Goal: Navigation & Orientation: Find specific page/section

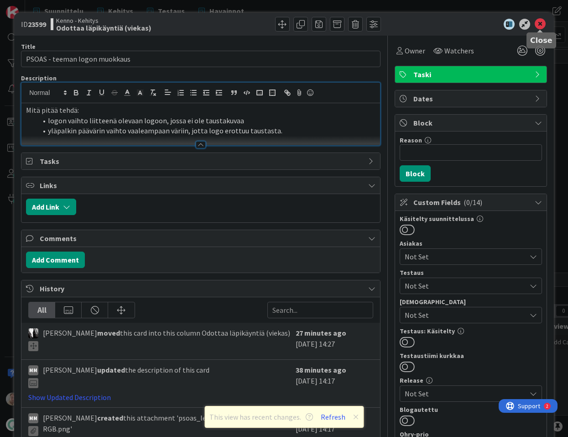
click at [540, 24] on icon at bounding box center [540, 24] width 11 height 11
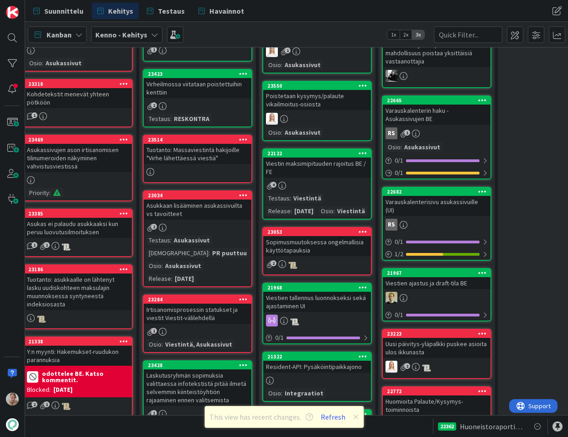
scroll to position [336, 38]
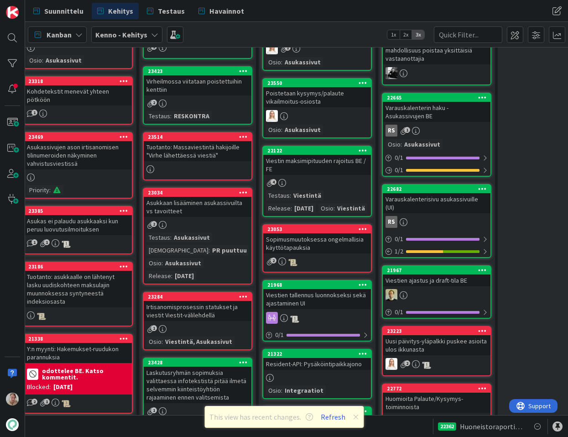
click at [431, 200] on div "Varauskalenterisivu asukassivuille (UI)" at bounding box center [437, 203] width 108 height 20
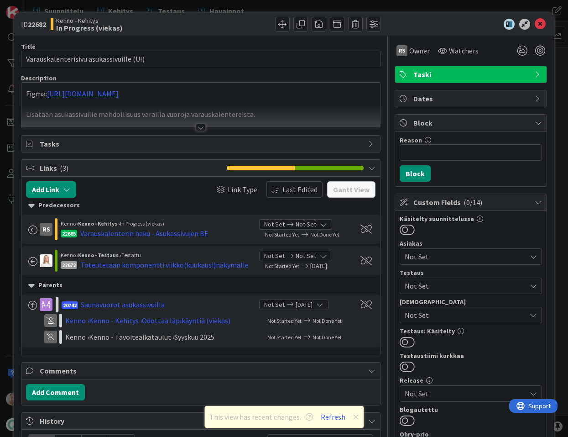
click at [238, 109] on div at bounding box center [200, 116] width 359 height 23
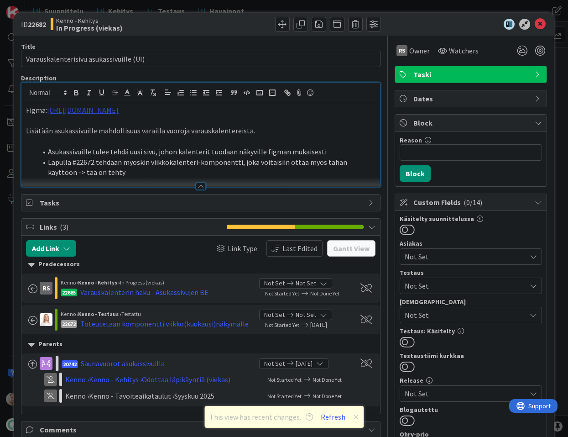
click at [119, 109] on link "[URL][DOMAIN_NAME]" at bounding box center [83, 109] width 72 height 9
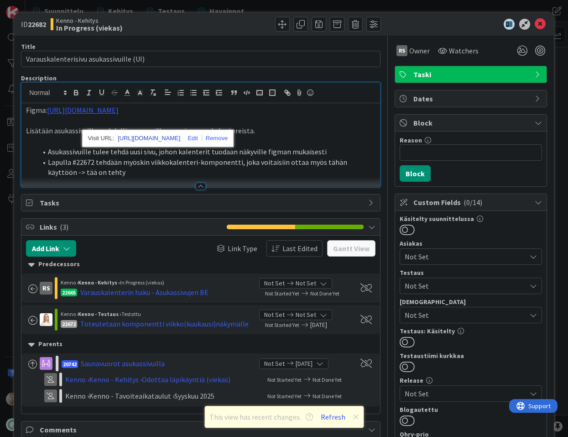
click at [176, 132] on link "[URL][DOMAIN_NAME]" at bounding box center [149, 138] width 63 height 12
